Goal: Transaction & Acquisition: Purchase product/service

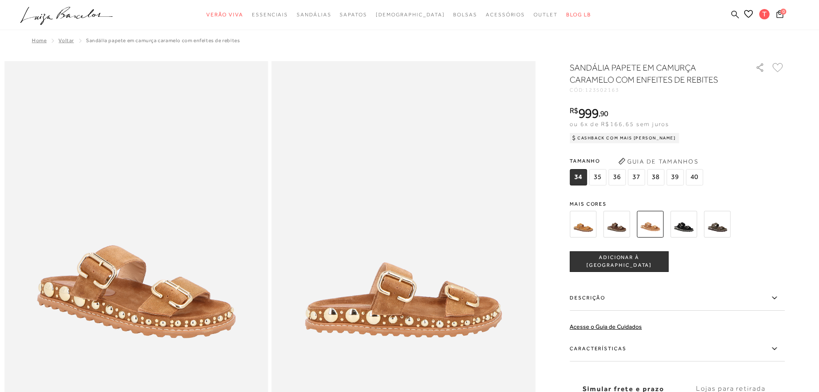
click at [736, 16] on icon at bounding box center [735, 14] width 8 height 8
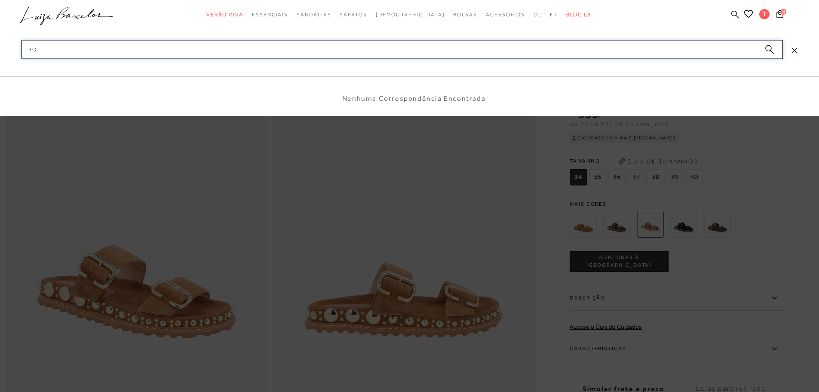
type input "b"
type input "injetados caramelo"
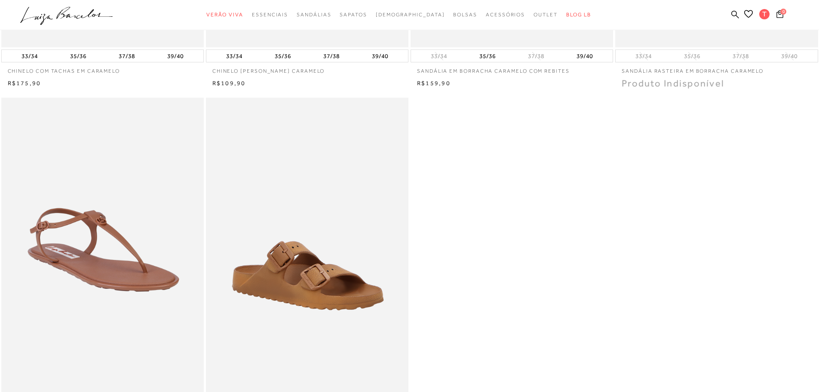
scroll to position [215, 0]
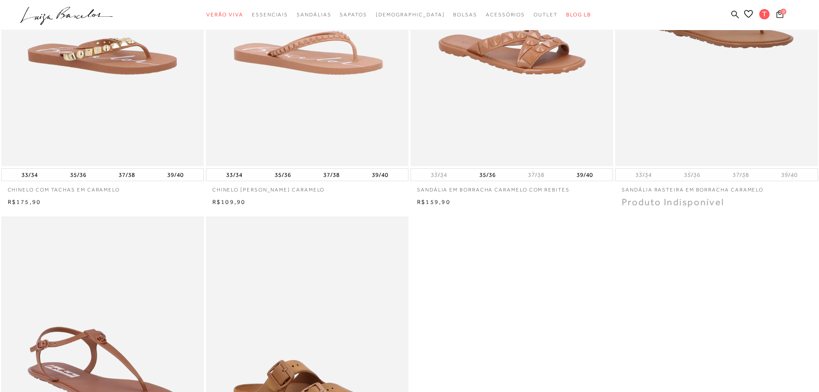
click at [119, 303] on img at bounding box center [102, 367] width 201 height 301
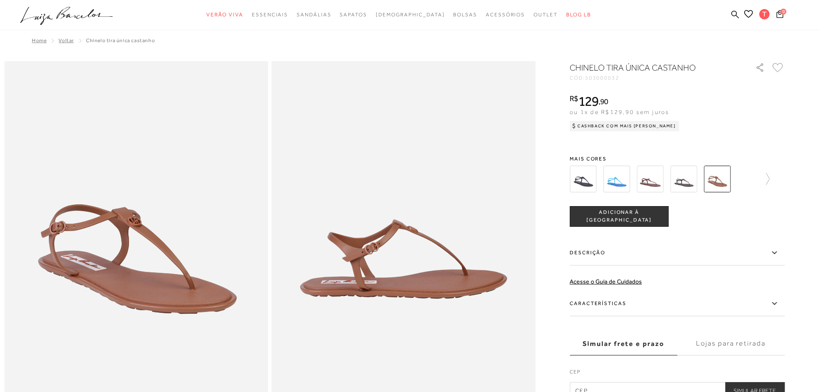
click at [613, 74] on div "CHINELO TIRA ÚNICA CASTANHO" at bounding box center [657, 68] width 176 height 14
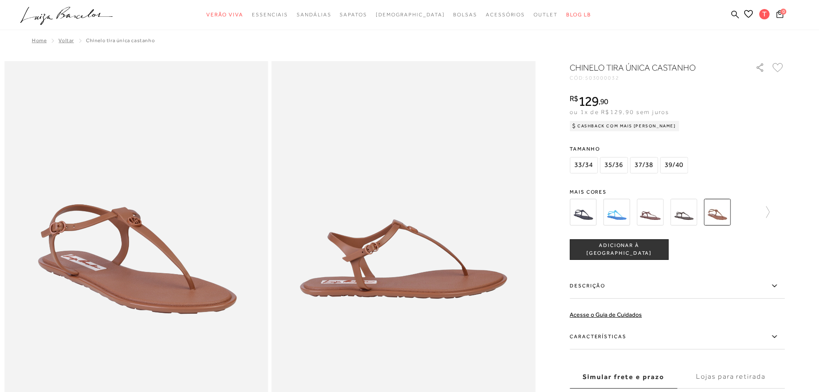
click at [612, 78] on span "503000032" at bounding box center [602, 78] width 34 height 6
copy span "503000032"
